Goal: Task Accomplishment & Management: Manage account settings

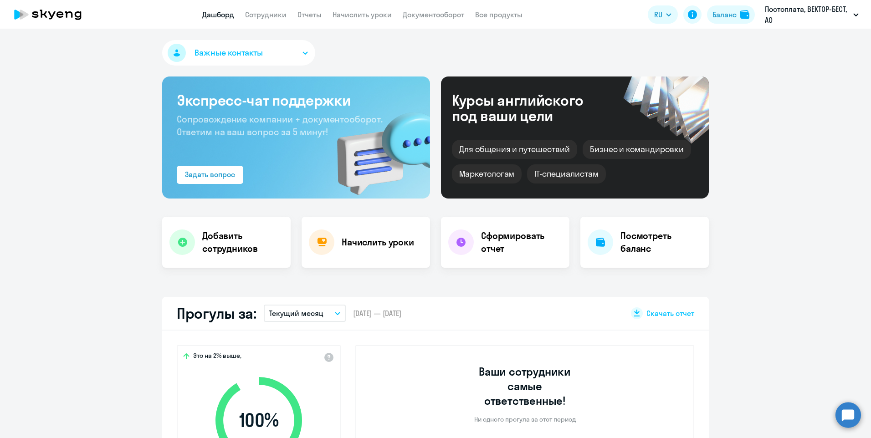
select select "30"
click at [269, 11] on link "Сотрудники" at bounding box center [265, 14] width 41 height 9
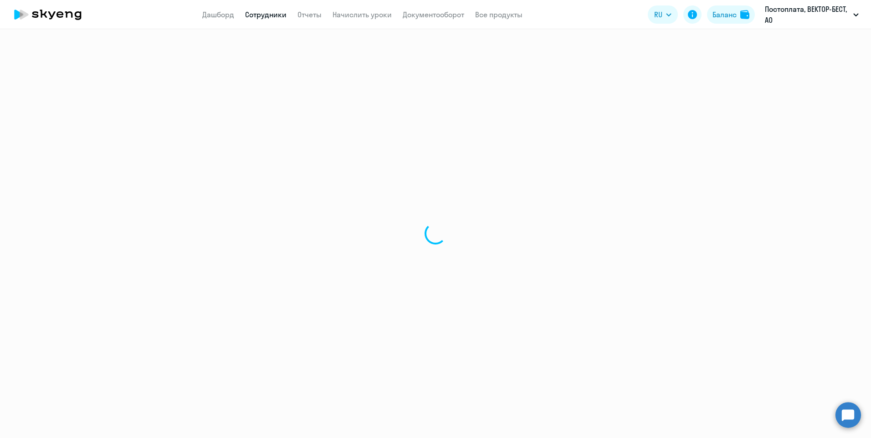
select select "30"
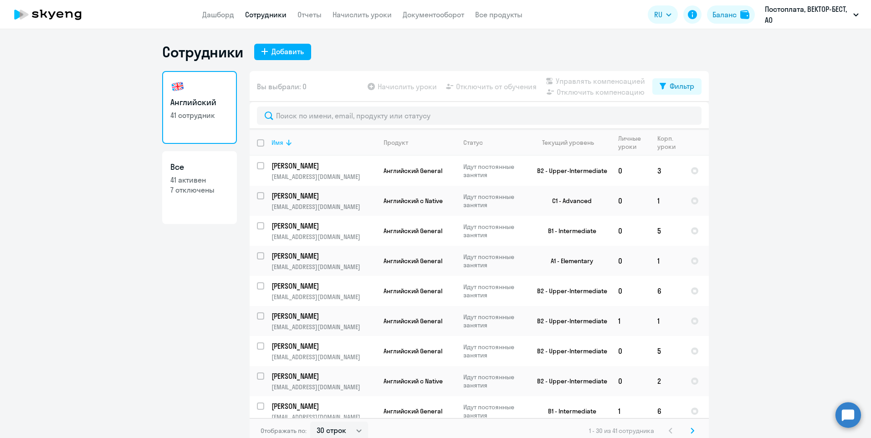
click at [284, 138] on icon at bounding box center [288, 142] width 11 height 11
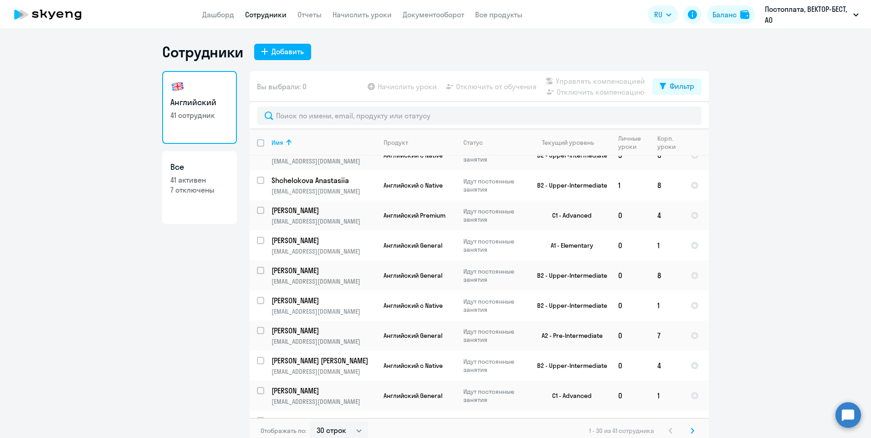
click at [210, 181] on p "41 активен" at bounding box center [199, 180] width 58 height 10
select select "30"
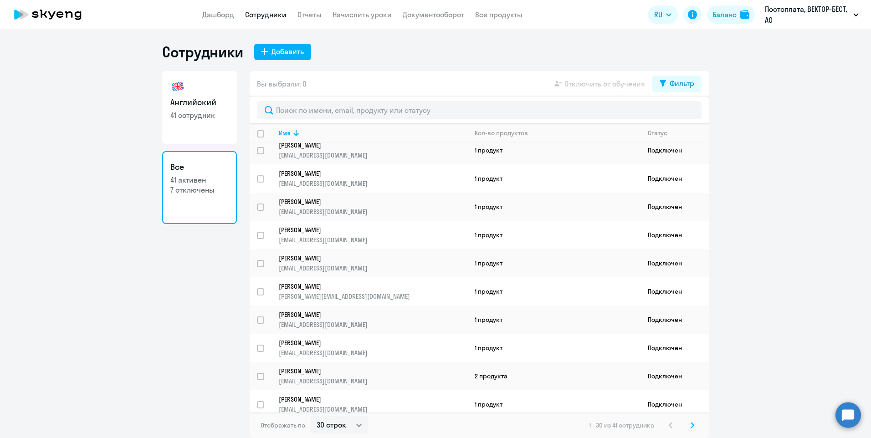
scroll to position [577, 0]
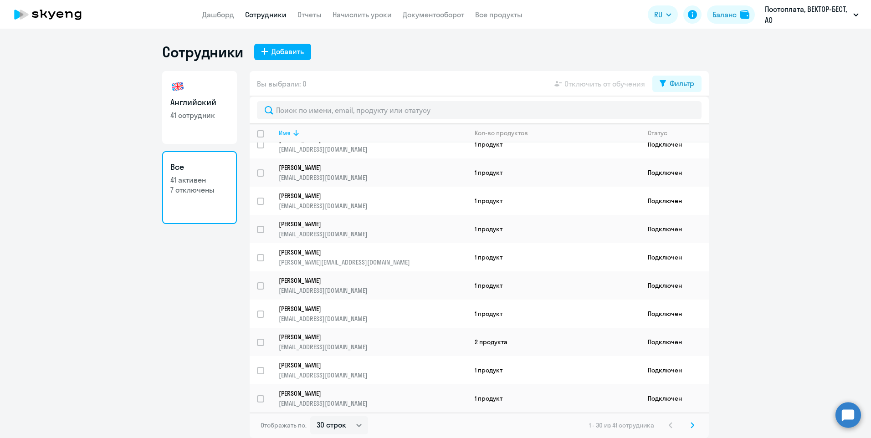
click at [284, 132] on div "Имя" at bounding box center [285, 133] width 12 height 8
click at [690, 426] on svg-icon at bounding box center [692, 425] width 11 height 11
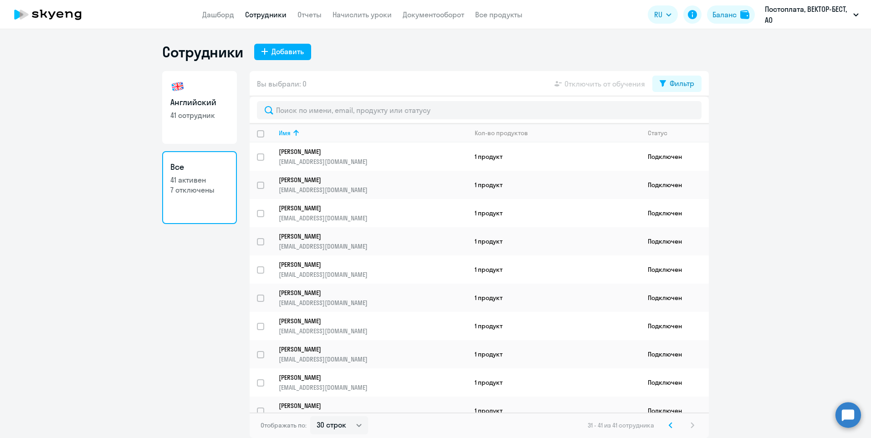
click at [671, 425] on icon at bounding box center [671, 425] width 4 height 6
click at [193, 175] on p "41 активен" at bounding box center [199, 180] width 58 height 10
click at [683, 77] on button "Фильтр" at bounding box center [677, 84] width 49 height 16
click at [684, 113] on span at bounding box center [686, 113] width 15 height 9
click at [679, 113] on input "checkbox" at bounding box center [679, 113] width 0 height 0
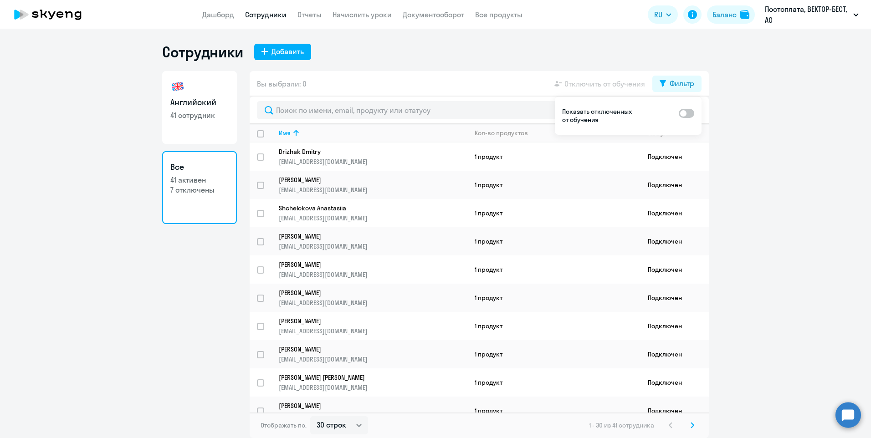
checkbox input "true"
click at [439, 352] on p "[PERSON_NAME]" at bounding box center [367, 349] width 176 height 8
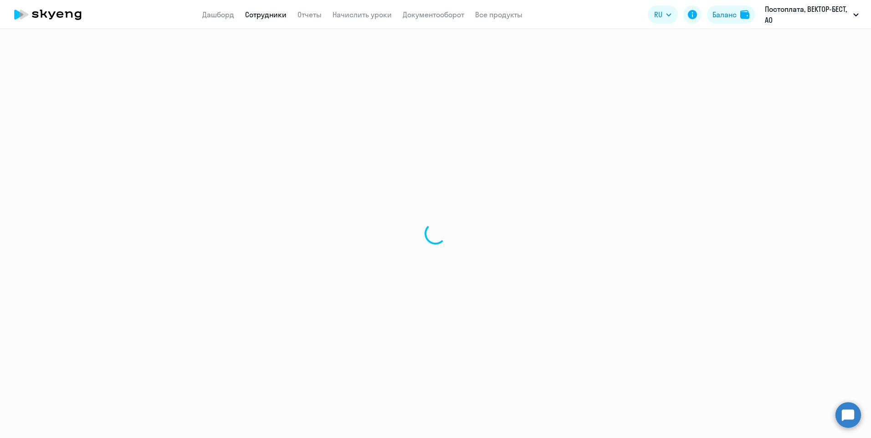
select select "english"
select select "30"
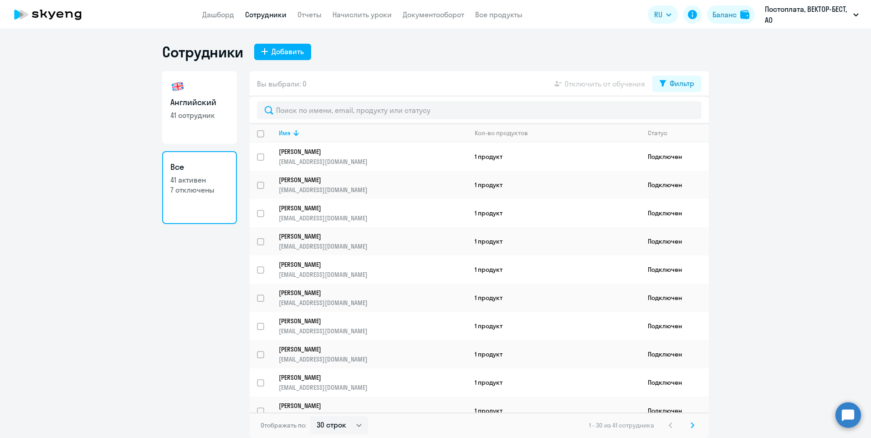
click at [217, 9] on app-header "Дашборд Сотрудники Отчеты Начислить уроки Документооборот Все продукты Дашборд …" at bounding box center [435, 14] width 871 height 29
click at [218, 16] on link "Дашборд" at bounding box center [218, 14] width 32 height 9
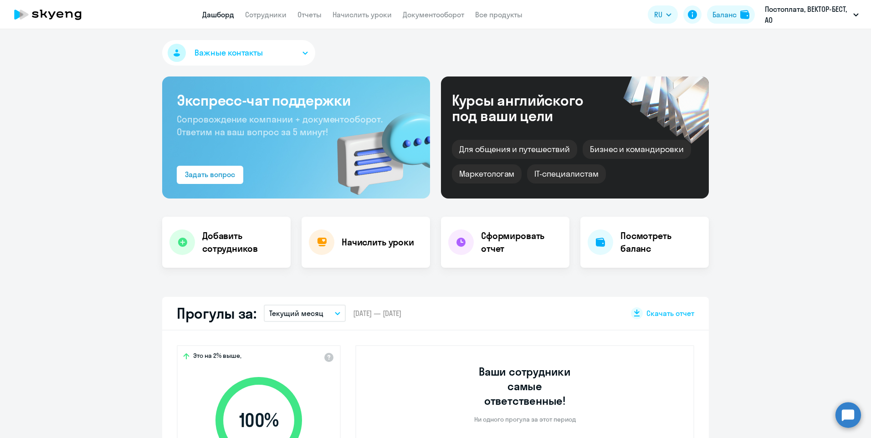
click at [333, 310] on button "Текущий месяц" at bounding box center [305, 313] width 82 height 17
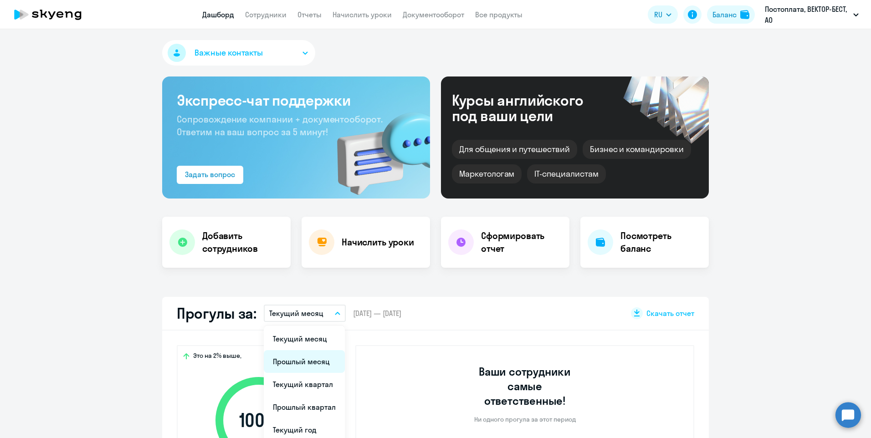
click at [308, 360] on li "Прошлый месяц" at bounding box center [304, 361] width 81 height 23
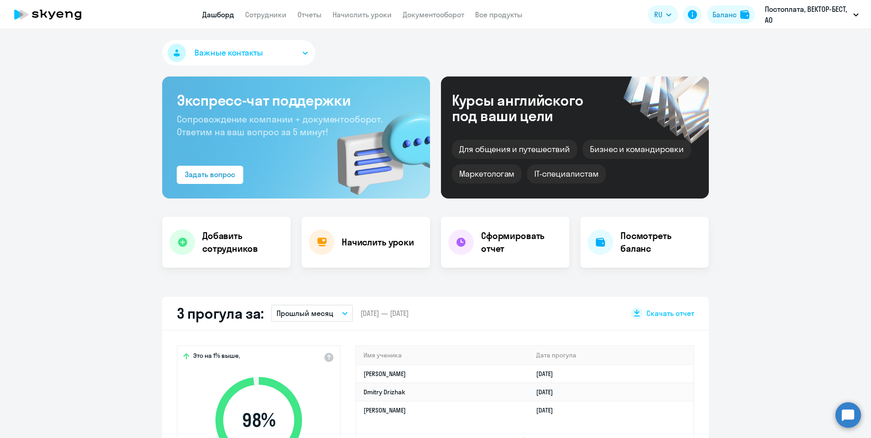
select select "30"
click at [314, 8] on app-header "Дашборд Сотрудники Отчеты Начислить уроки Документооборот Все продукты Дашборд …" at bounding box center [435, 14] width 871 height 29
click at [314, 12] on link "Отчеты" at bounding box center [310, 14] width 24 height 9
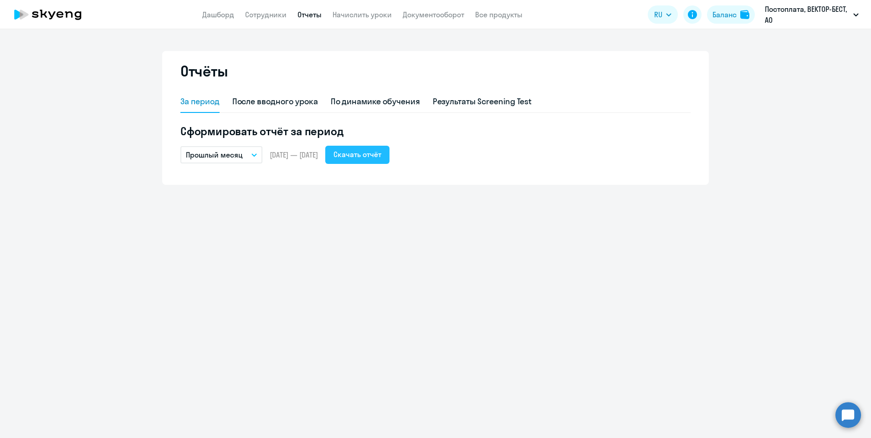
click at [381, 154] on div "Скачать отчёт" at bounding box center [358, 154] width 48 height 11
